Goal: Go to known website: Access a specific website the user already knows

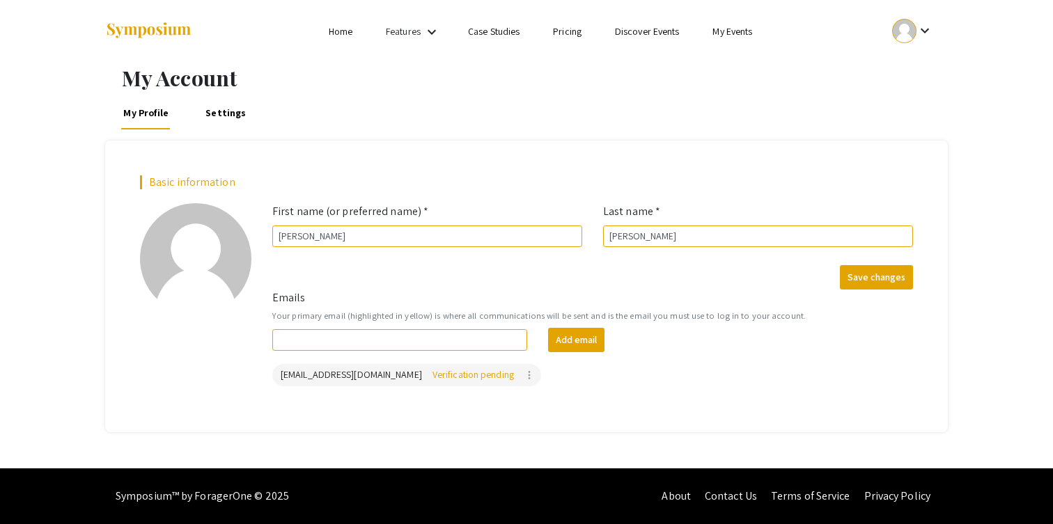
click at [384, 162] on div "Basic information add_a_photo Click to update profile photo First name (or pref…" at bounding box center [526, 286] width 843 height 291
click at [347, 35] on link "Home" at bounding box center [341, 31] width 24 height 13
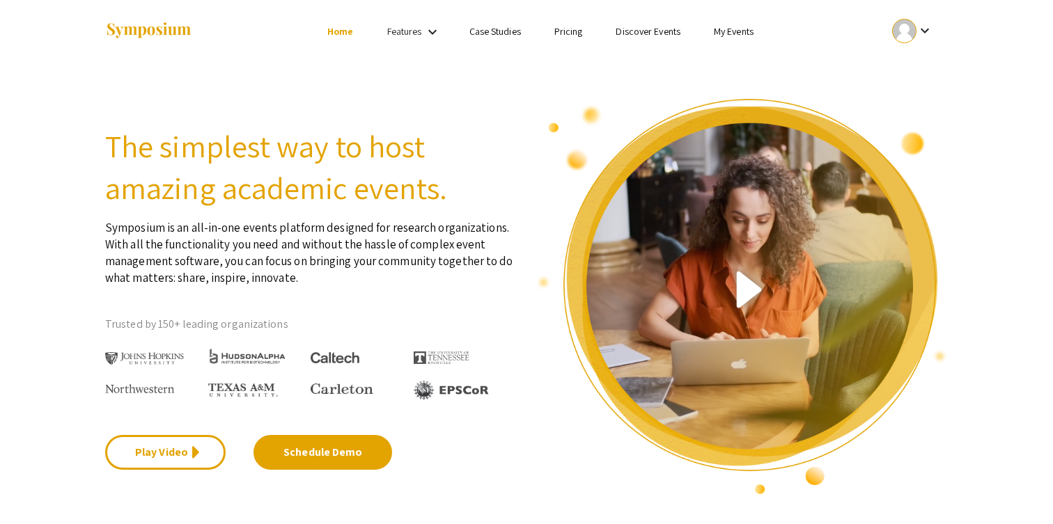
click at [400, 29] on link "Features" at bounding box center [404, 31] width 35 height 13
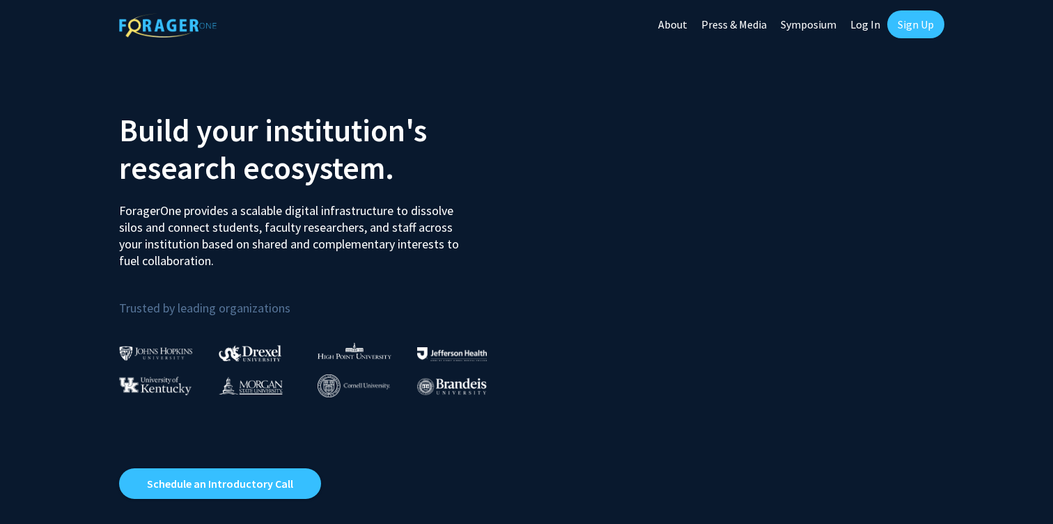
click at [876, 20] on link "Log In" at bounding box center [865, 24] width 44 height 49
select select
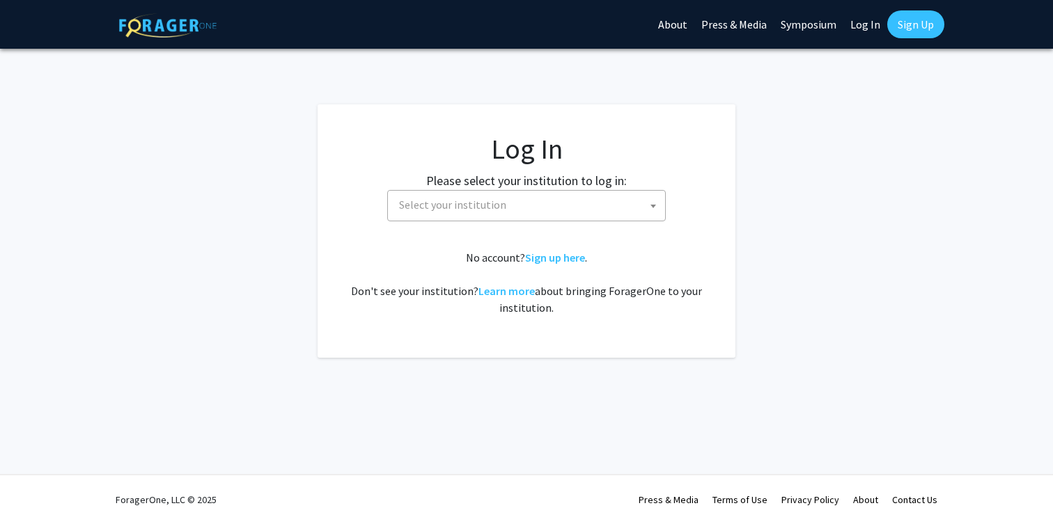
click at [534, 210] on span "Select your institution" at bounding box center [529, 205] width 272 height 29
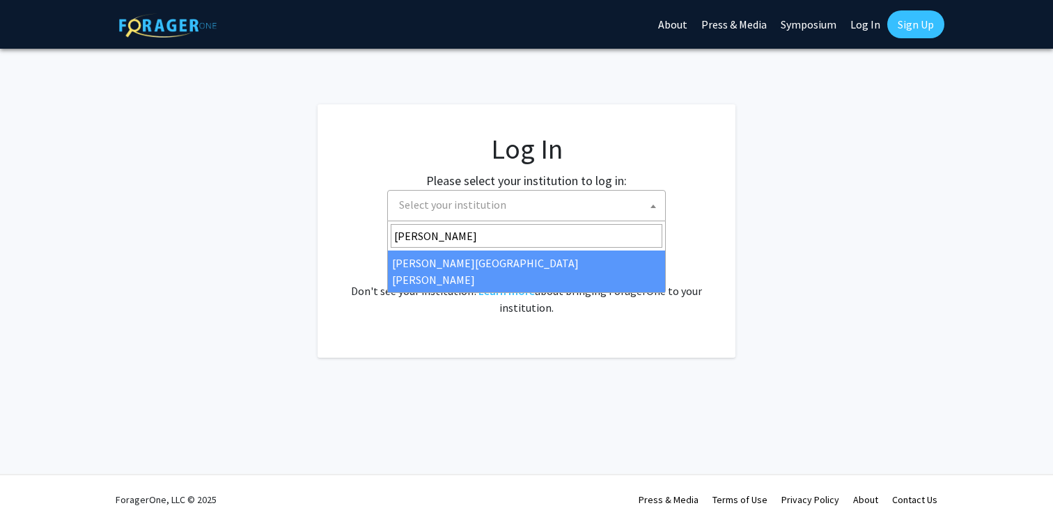
type input "john"
select select "1"
